Goal: Information Seeking & Learning: Learn about a topic

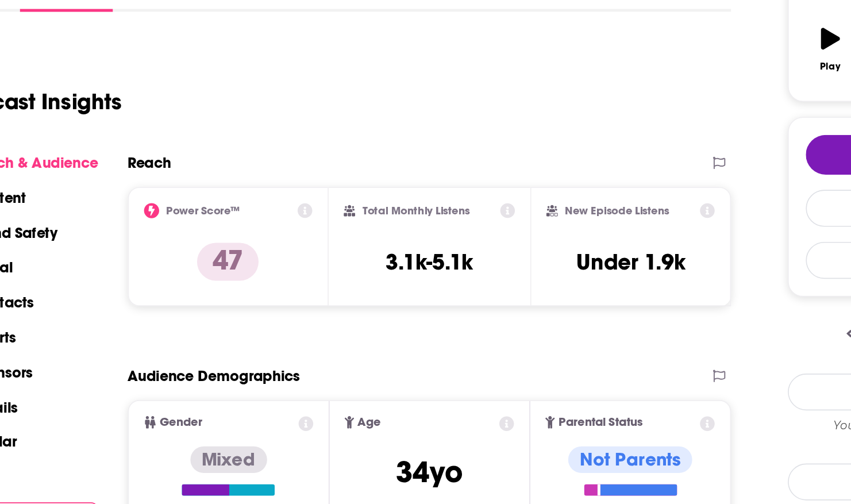
scroll to position [151, 0]
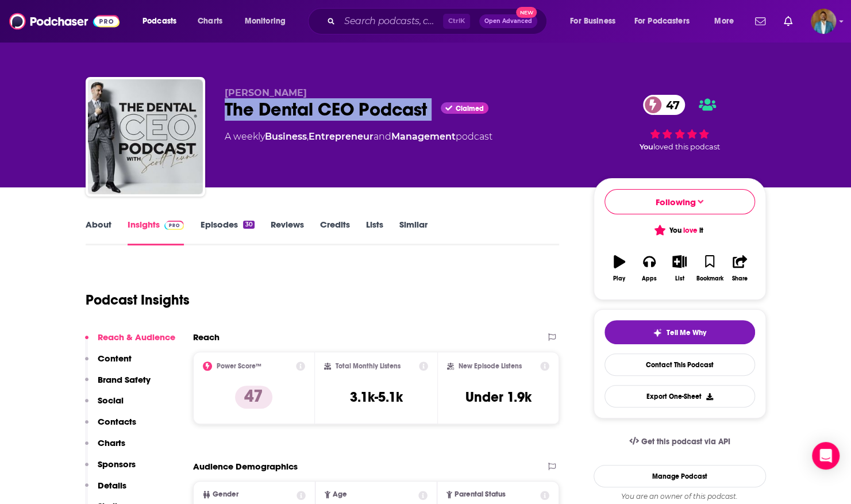
drag, startPoint x: 435, startPoint y: 110, endPoint x: 283, endPoint y: 70, distance: 156.4
click at [283, 70] on div "[PERSON_NAME] The Dental CEO Podcast Claimed 47 A weekly Business , Entrepreneu…" at bounding box center [426, 125] width 698 height 124
click at [395, 28] on input "Search podcasts, credits, & more..." at bounding box center [391, 21] width 103 height 18
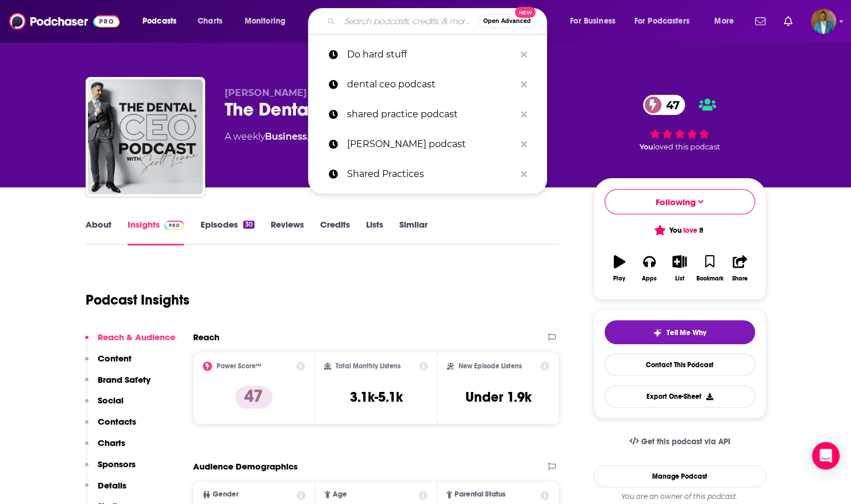
click at [668, 105] on span "47" at bounding box center [670, 105] width 31 height 20
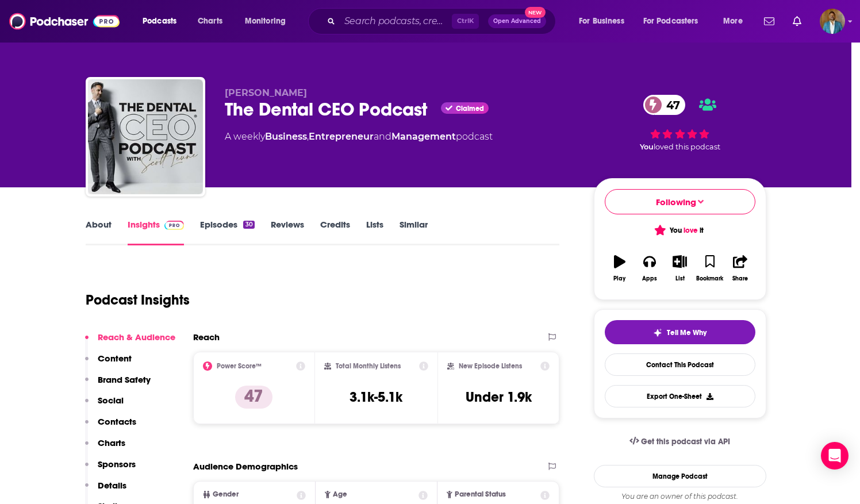
click at [668, 105] on div "The Dental CEO Podcast [PERSON_NAME] 47 Active 5 Add to List " Welcome to the D…" at bounding box center [430, 252] width 860 height 504
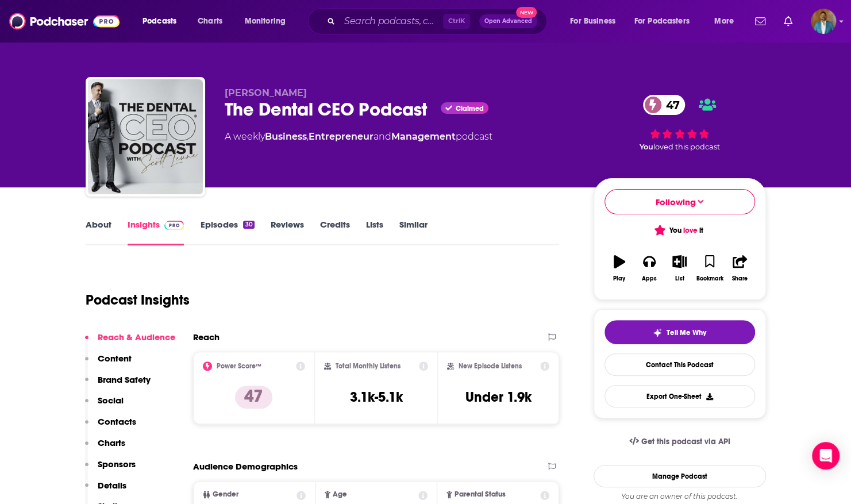
click at [668, 105] on span "47" at bounding box center [670, 105] width 31 height 20
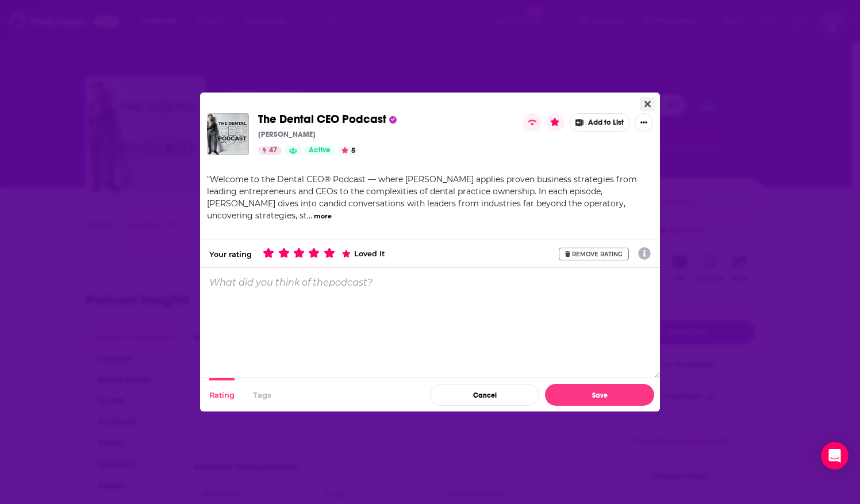
click at [644, 100] on icon "Close" at bounding box center [647, 103] width 6 height 9
